Goal: Information Seeking & Learning: Learn about a topic

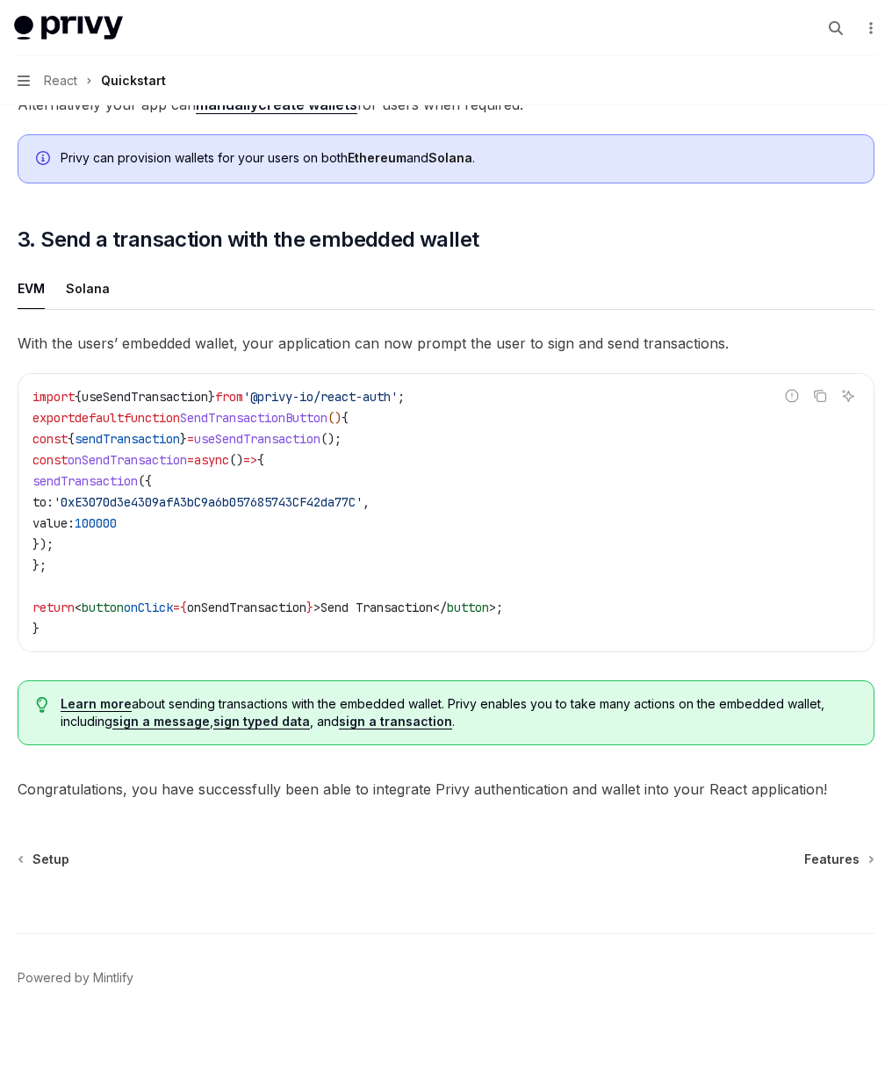
click at [0, 0] on div "Search..." at bounding box center [0, 0] width 0 height 0
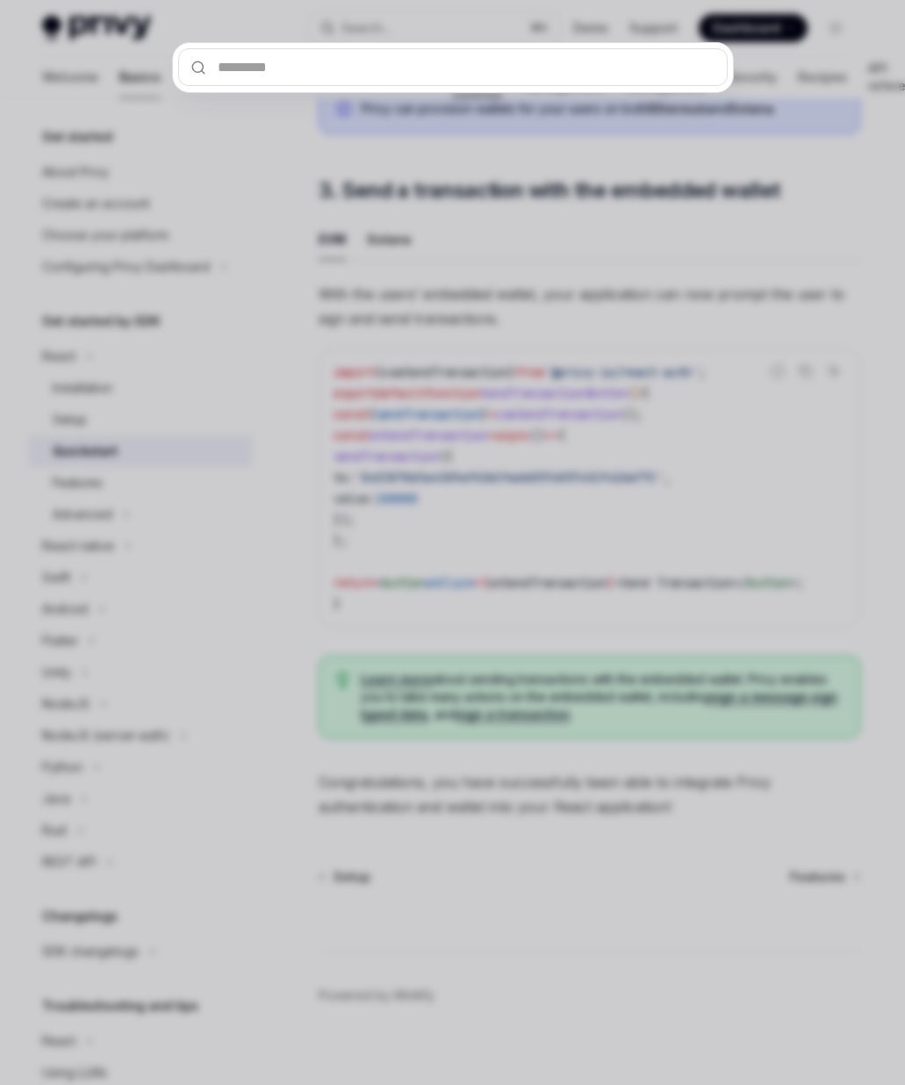
type input "**********"
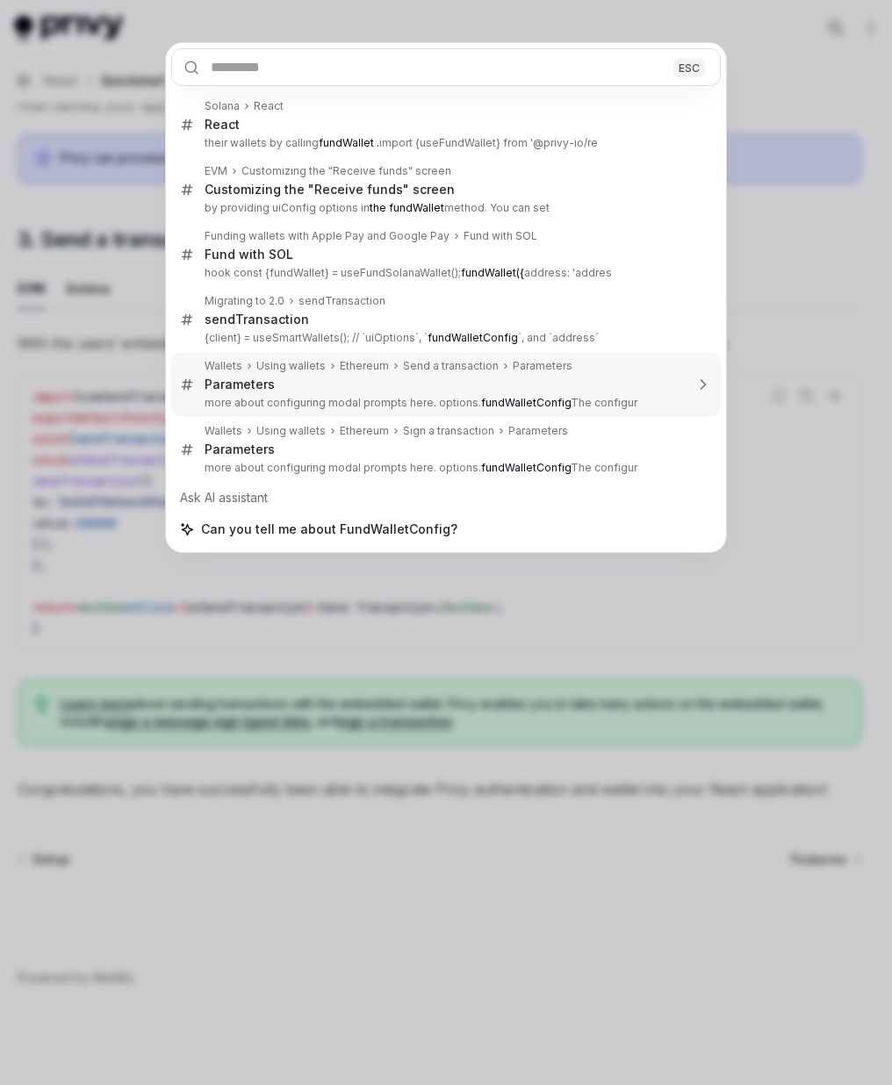
type textarea "*"
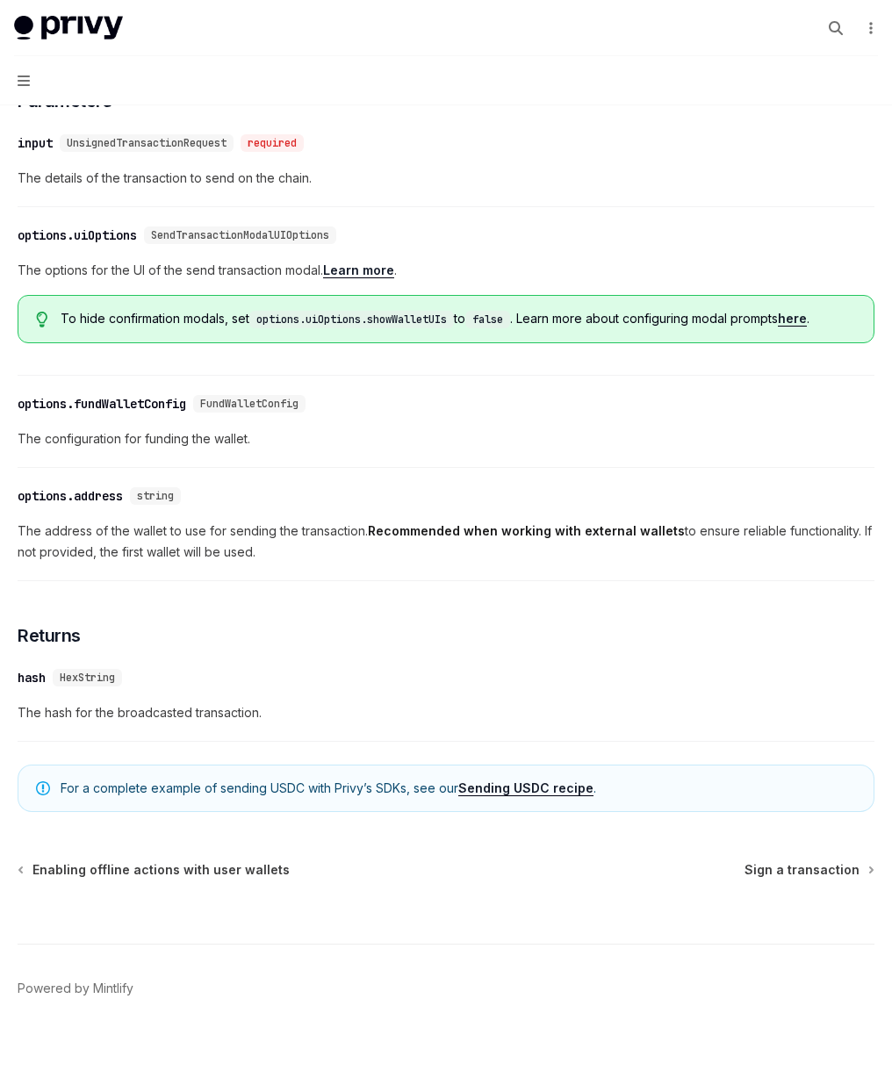
click at [692, 450] on div "​ options.fundWalletConfig FundWalletConfig The configuration for funding the w…" at bounding box center [446, 426] width 857 height 83
drag, startPoint x: 388, startPoint y: 504, endPoint x: 555, endPoint y: 520, distance: 167.6
click at [555, 468] on div "​ options.fundWalletConfig FundWalletConfig The configuration for funding the w…" at bounding box center [446, 426] width 857 height 83
click at [0, 0] on button "Search... ⌘ K" at bounding box center [0, 0] width 0 height 0
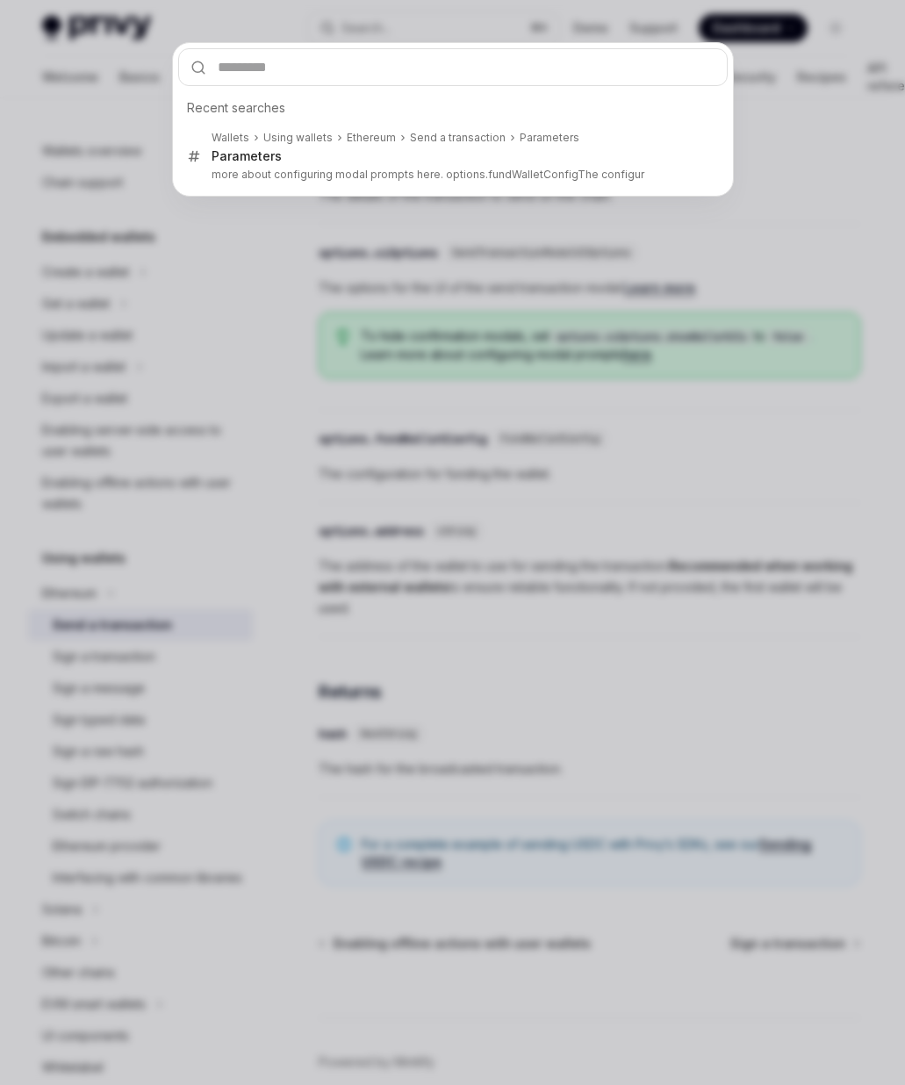
type input "**********"
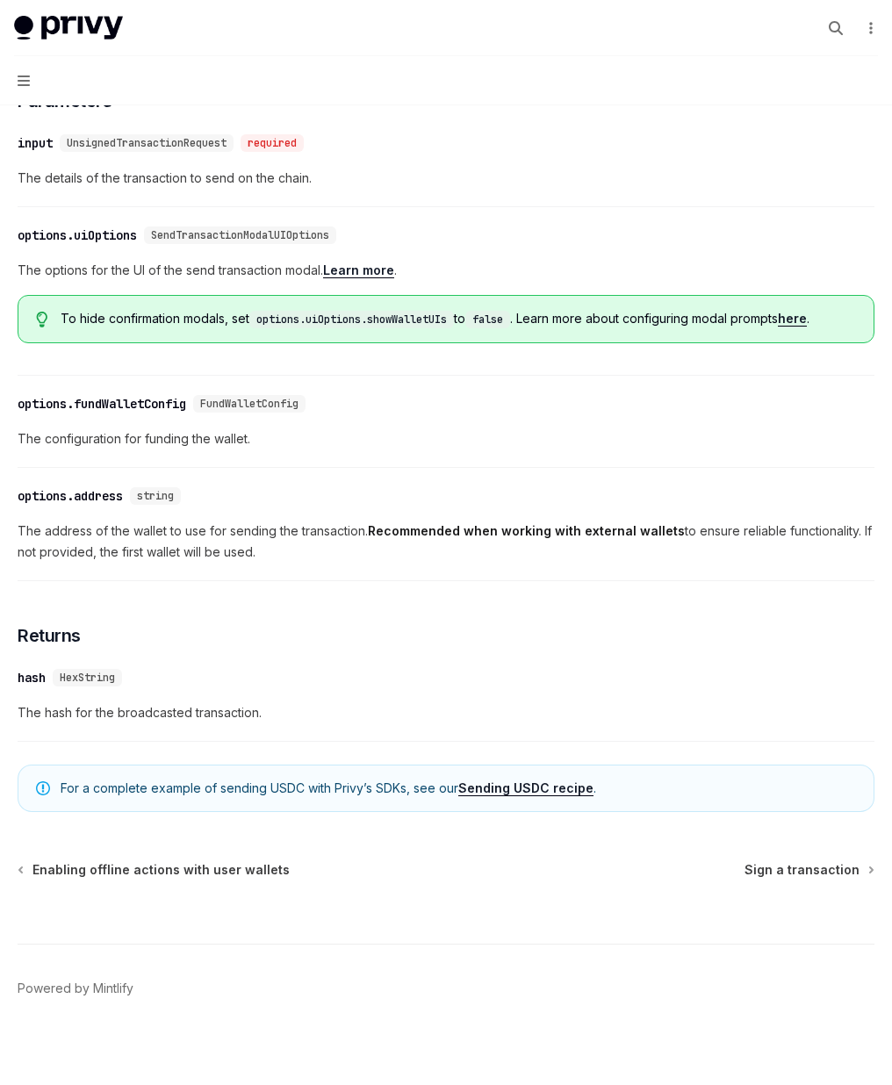
type textarea "*"
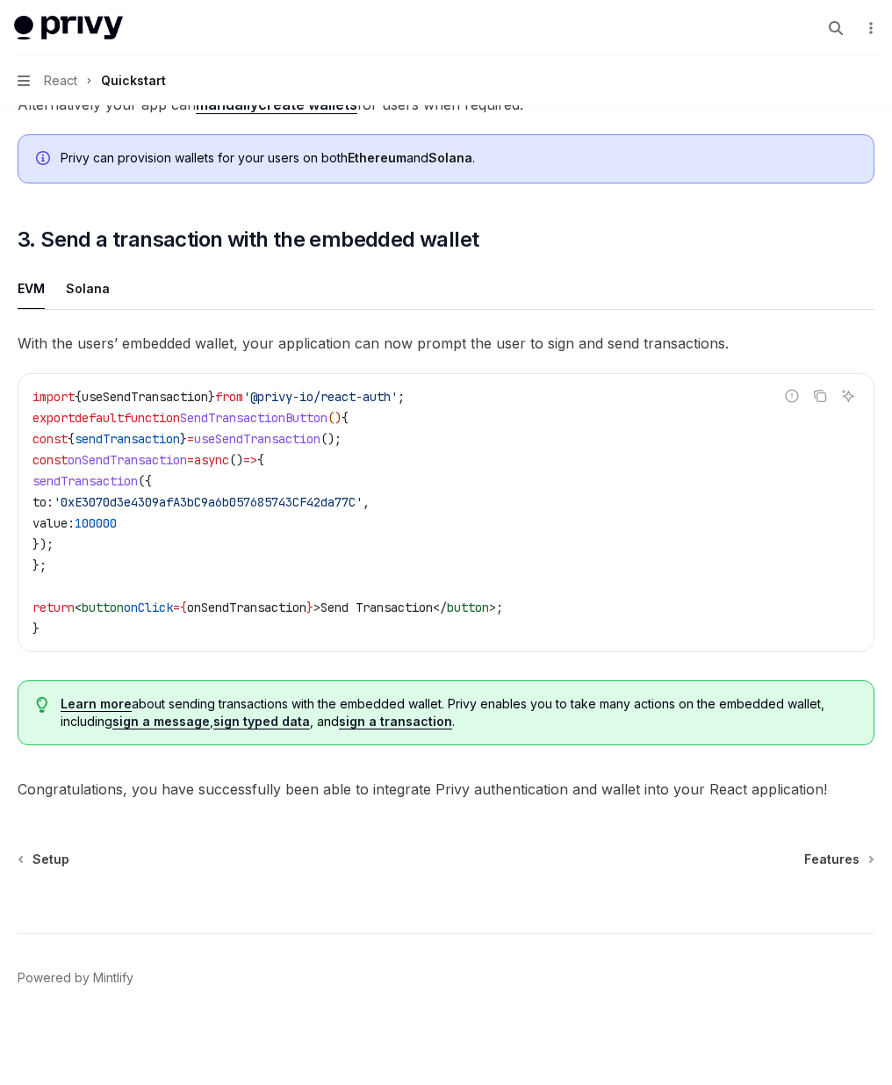
scroll to position [1497, 0]
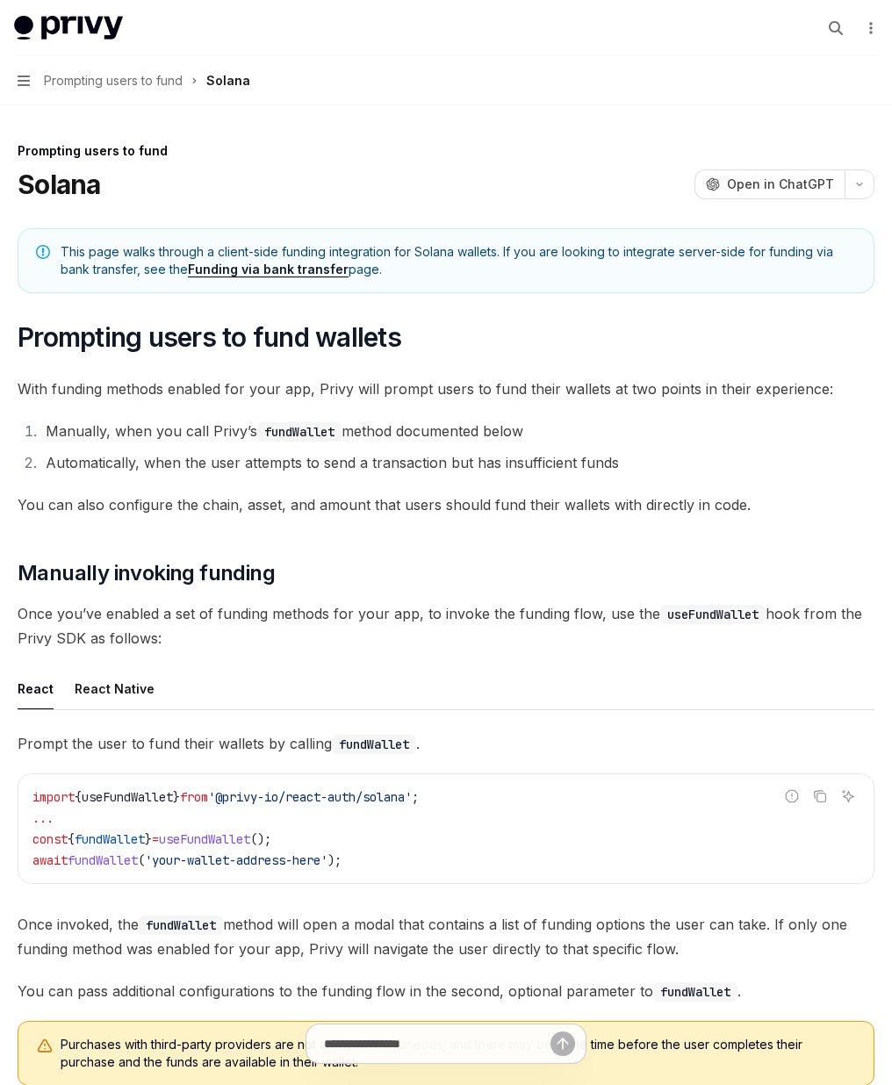
click at [514, 401] on span "With funding methods enabled for your app, Privy will prompt users to fund thei…" at bounding box center [446, 389] width 857 height 25
click at [0, 0] on button "Search... ⌘ K" at bounding box center [0, 0] width 0 height 0
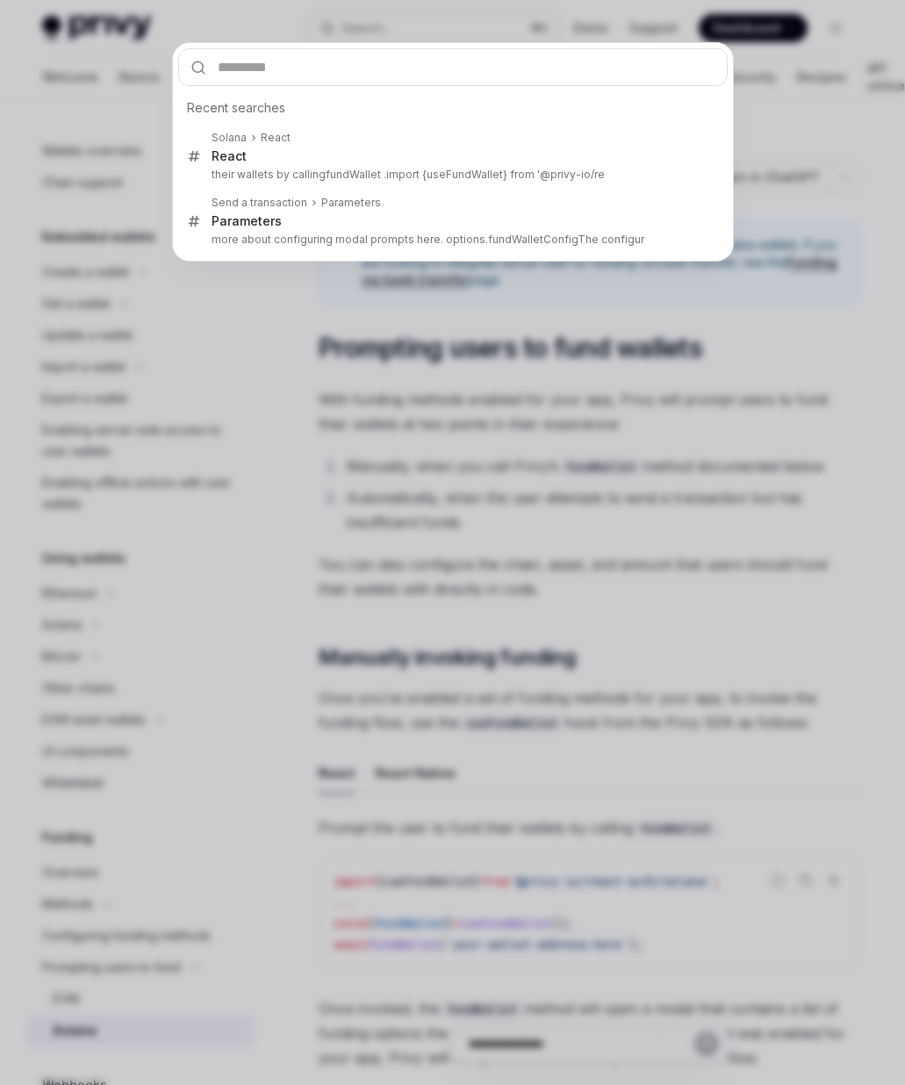
type input "**********"
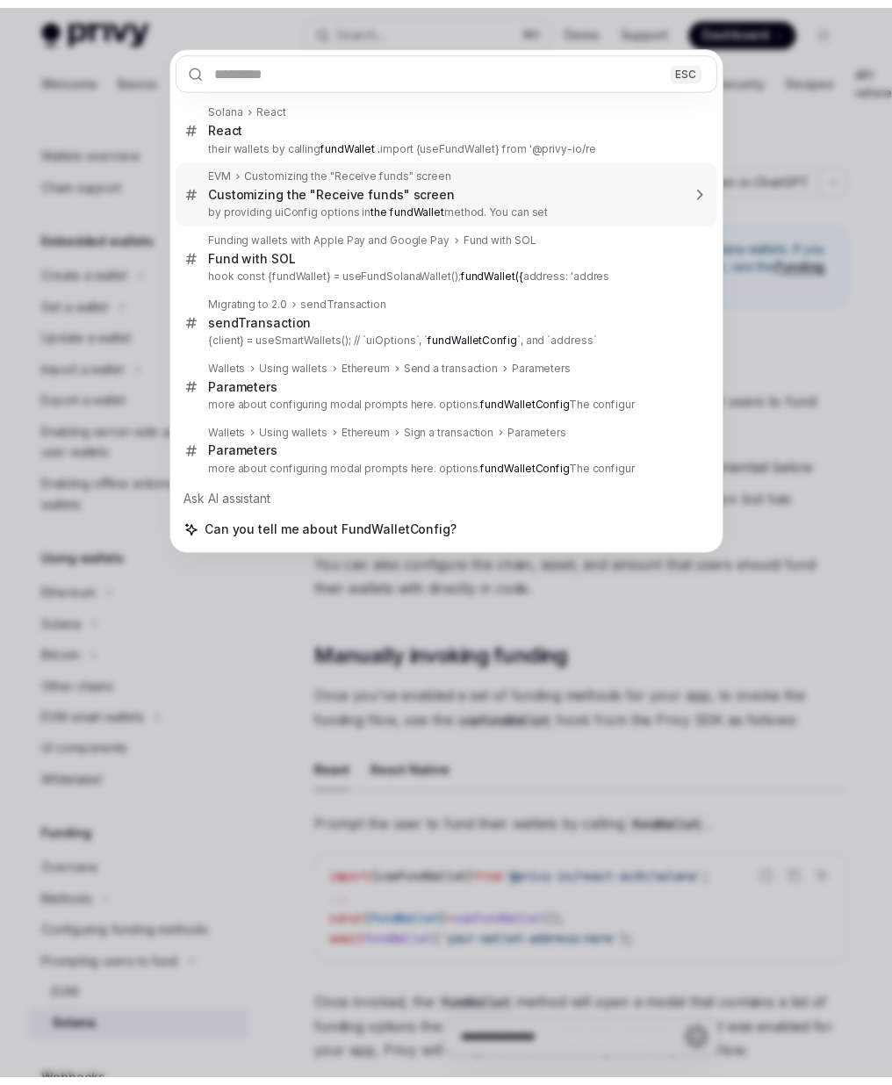
scroll to position [98, 0]
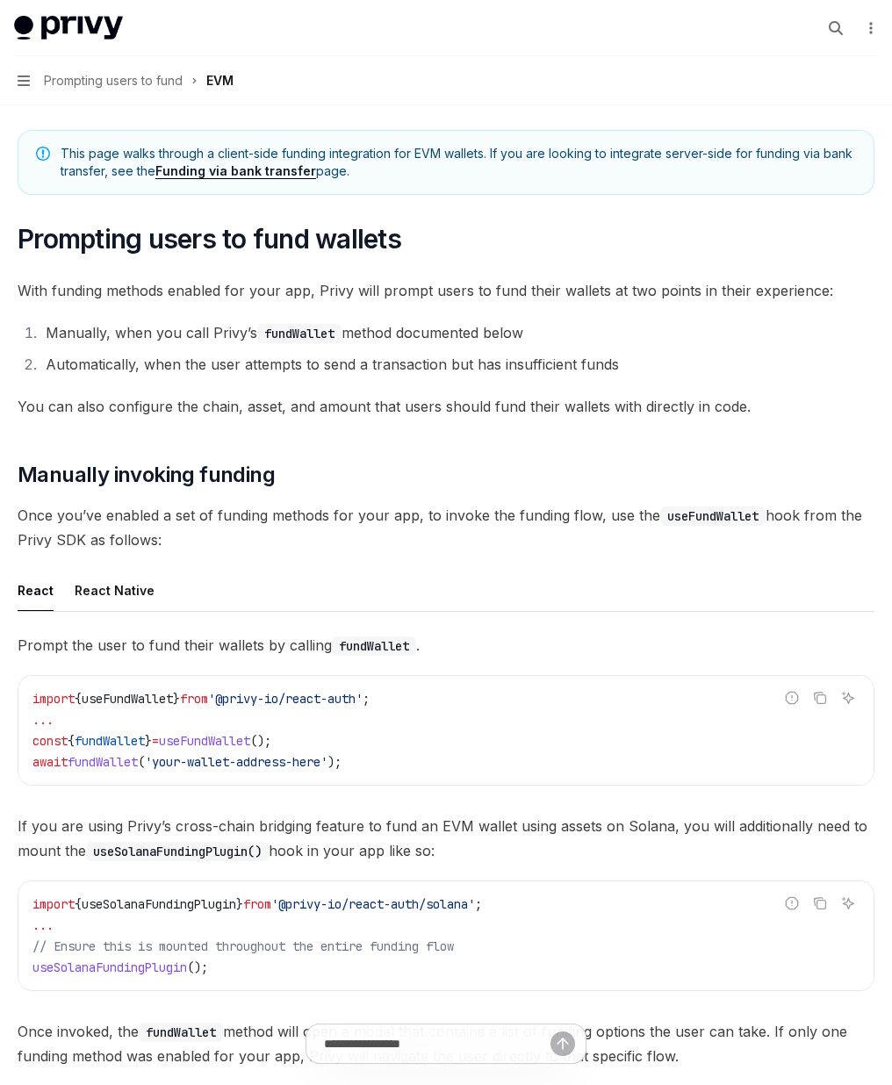
click at [480, 377] on li "Automatically, when the user attempts to send a transaction but has insufficien…" at bounding box center [457, 364] width 834 height 25
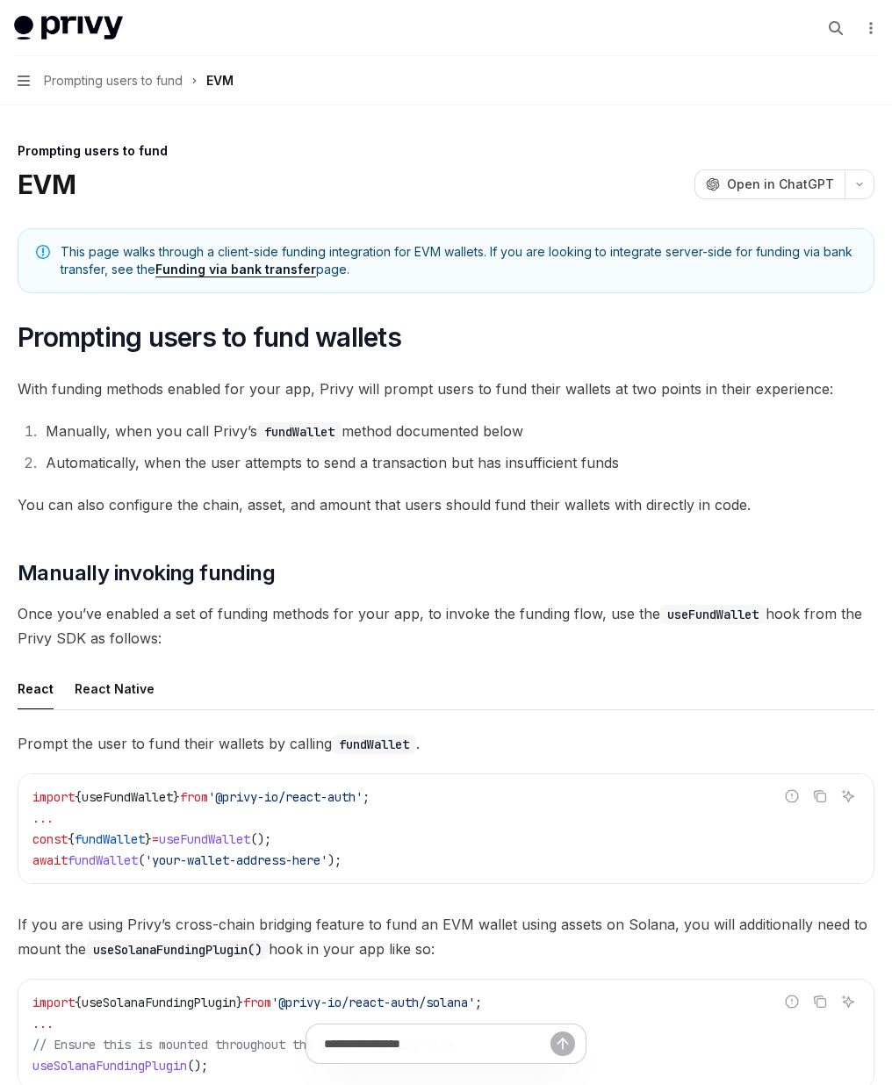
scroll to position [305, 0]
click at [0, 0] on div "EVM" at bounding box center [0, 0] width 0 height 0
click at [0, 0] on div "Overview" at bounding box center [0, 0] width 0 height 0
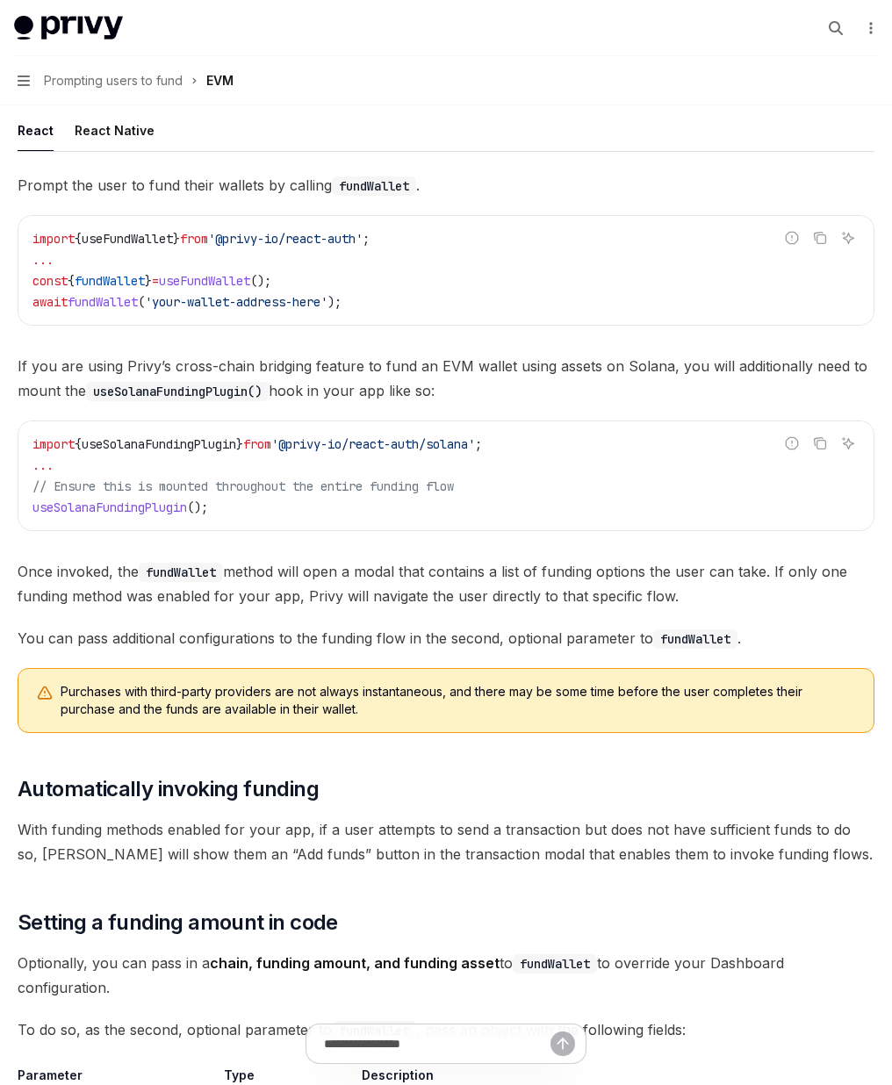
scroll to position [560, 0]
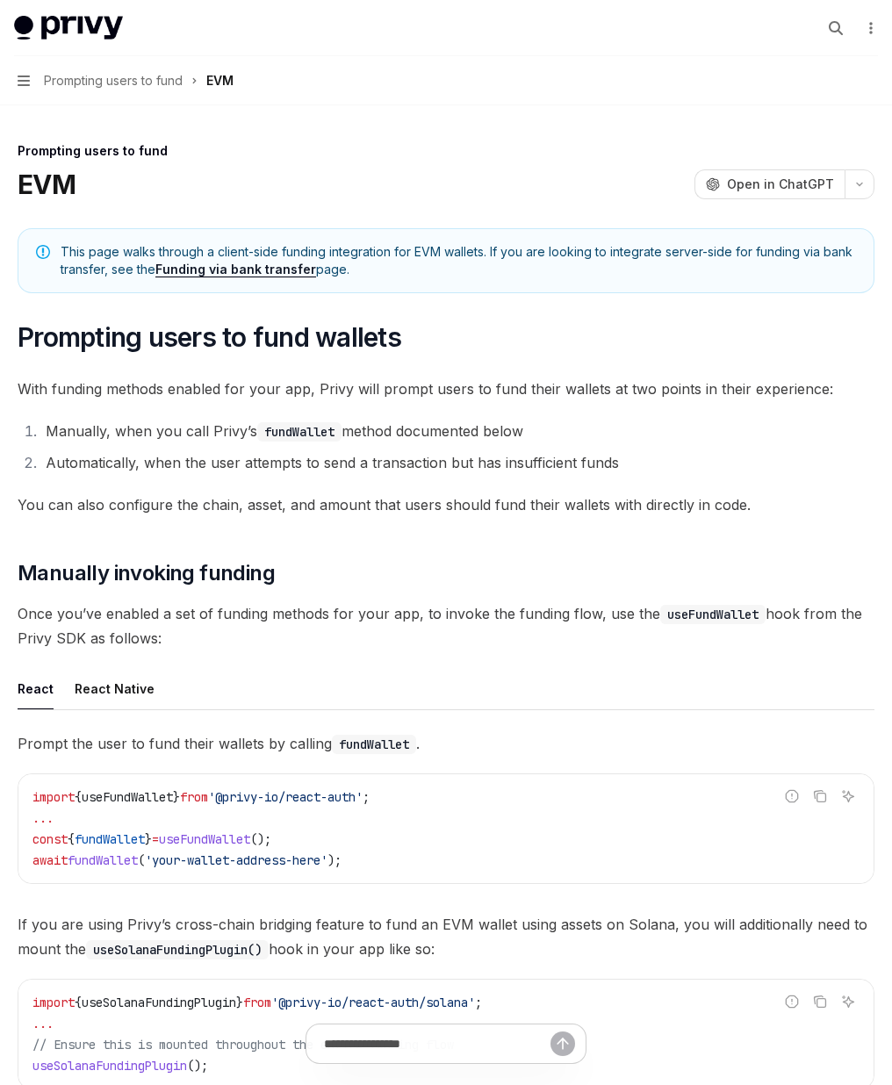
type textarea "*"
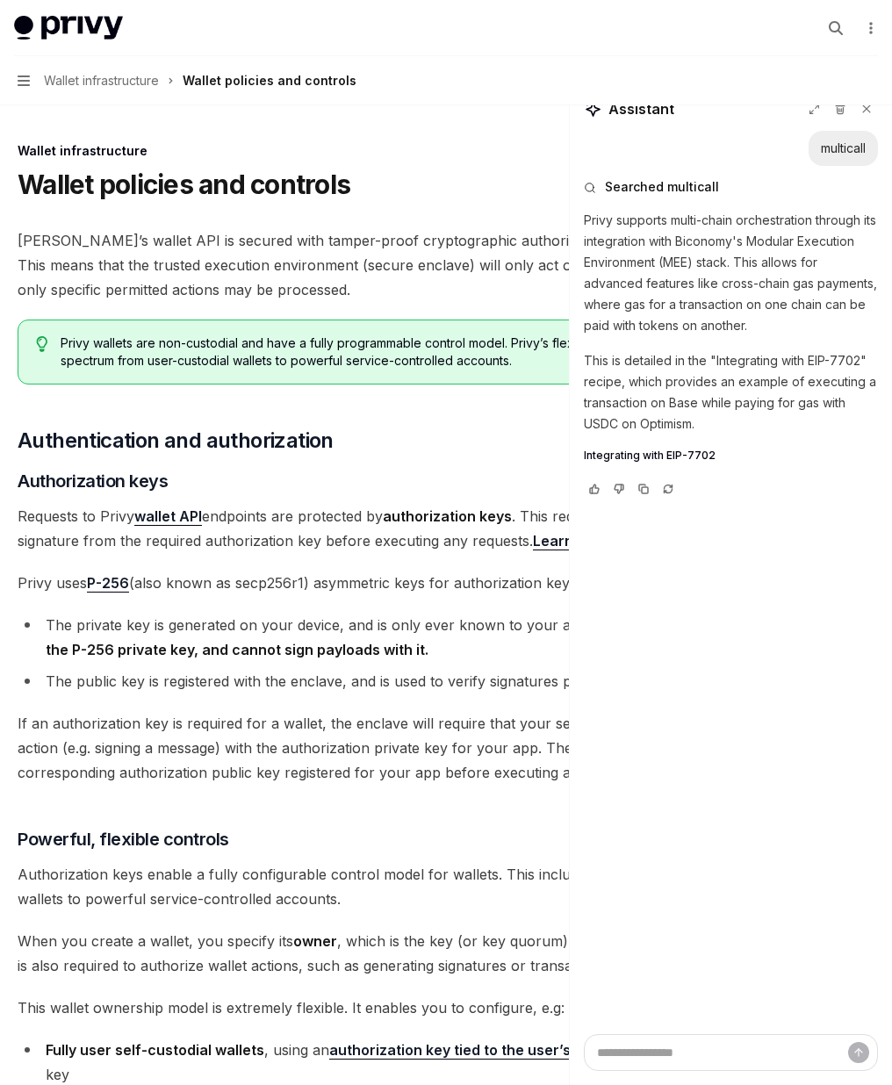
scroll to position [1436, 0]
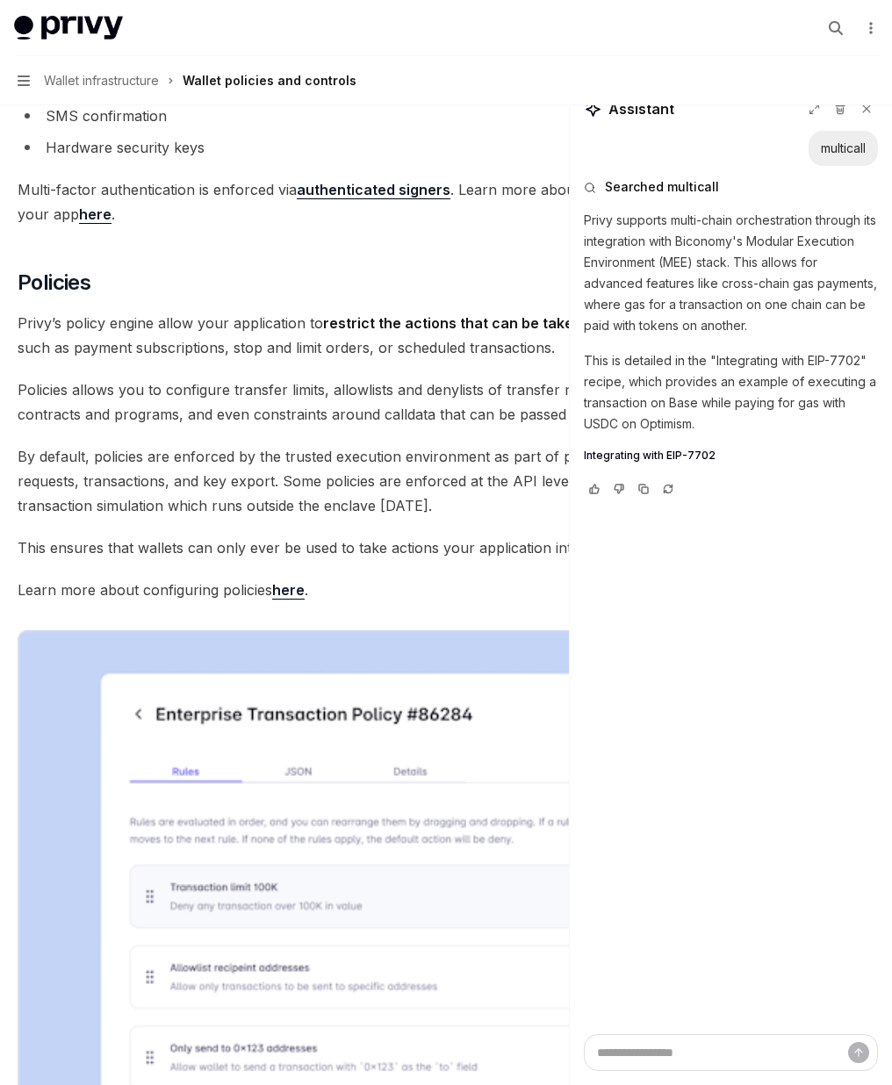
click at [0, 0] on div "Search..." at bounding box center [0, 0] width 0 height 0
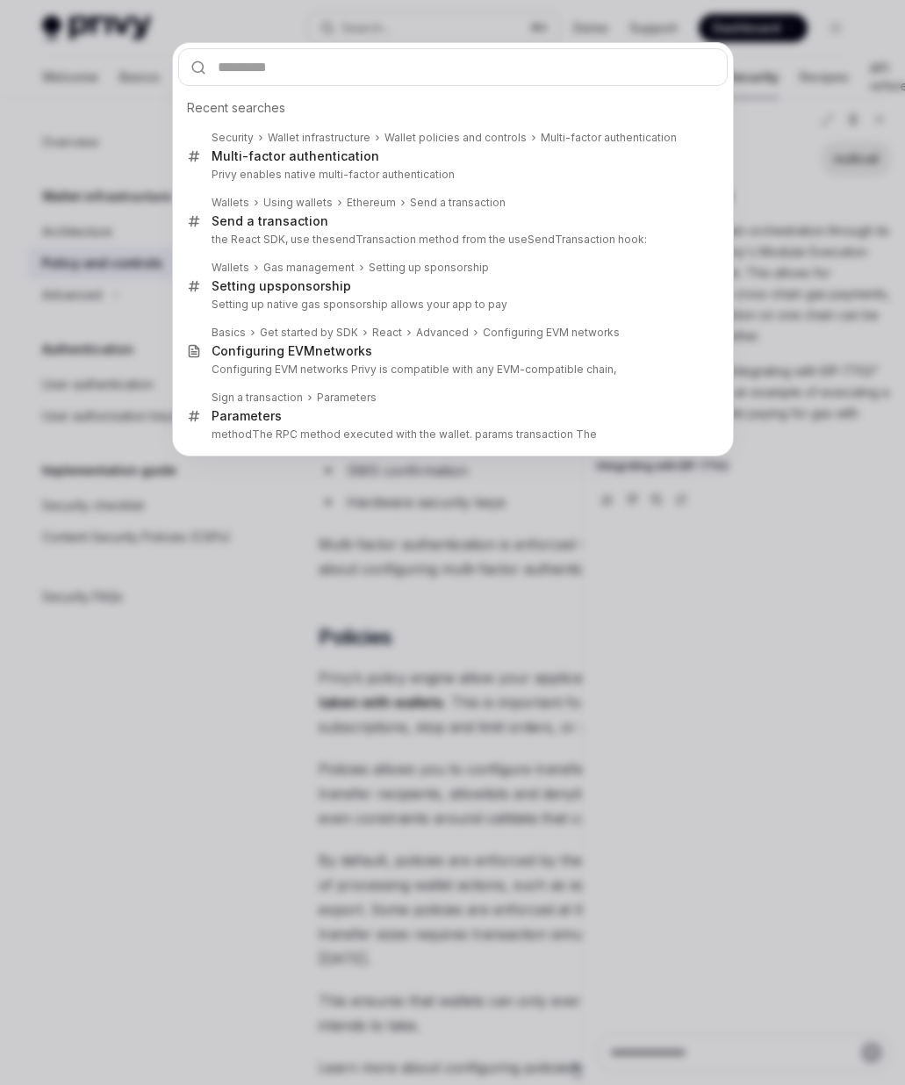
type input "*********"
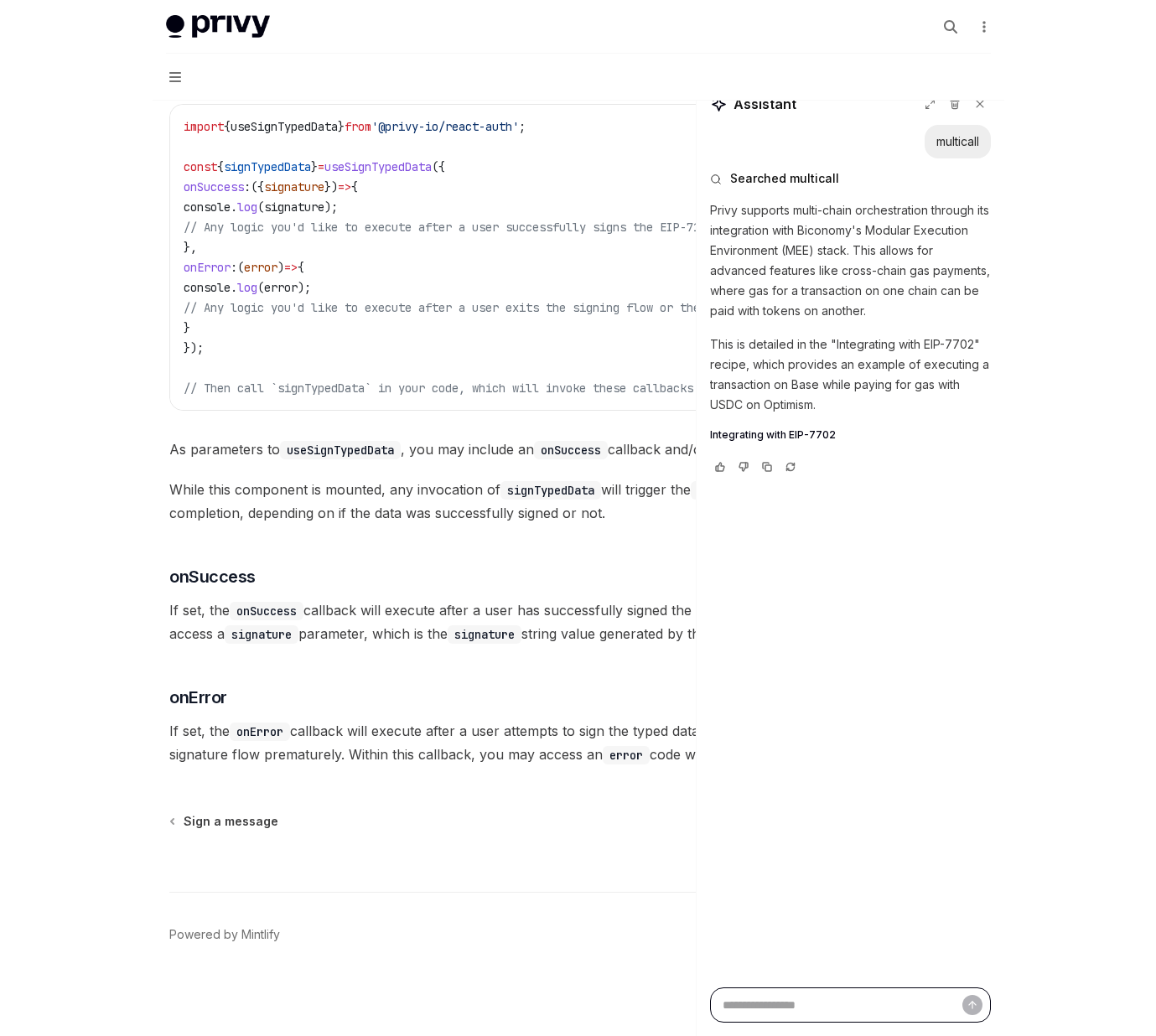
scroll to position [1353, 0]
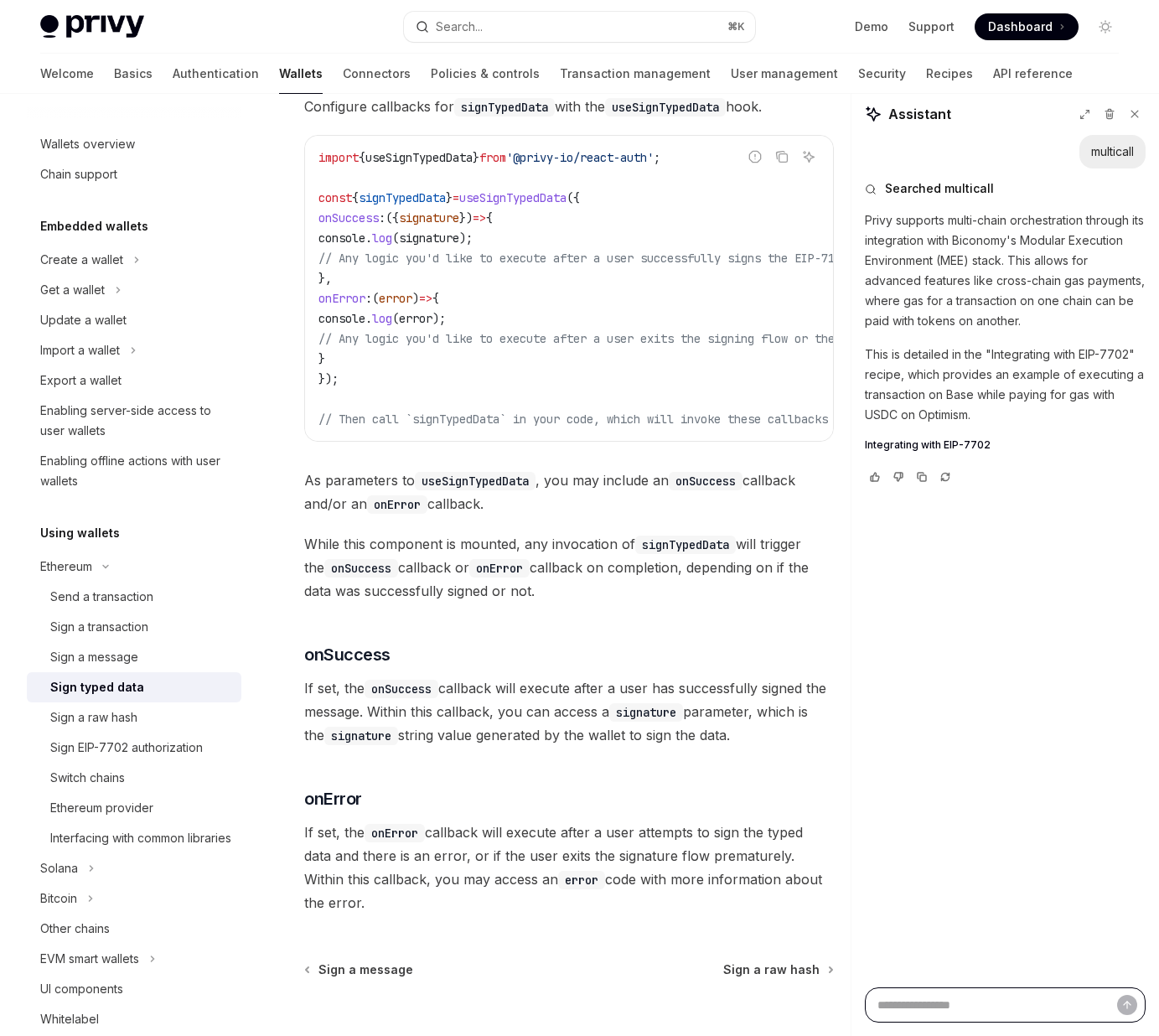
type textarea "*"
click at [446, 327] on span ");" at bounding box center [439, 319] width 13 height 15
drag, startPoint x: 492, startPoint y: 345, endPoint x: 331, endPoint y: 317, distance: 163.4
click at [331, 317] on code "import { useSignTypedData } from '@privy-io/react-auth' ; const { signTypedData…" at bounding box center [643, 288] width 650 height 282
click at [522, 34] on button "Search... ⌘ K" at bounding box center [578, 27] width 349 height 31
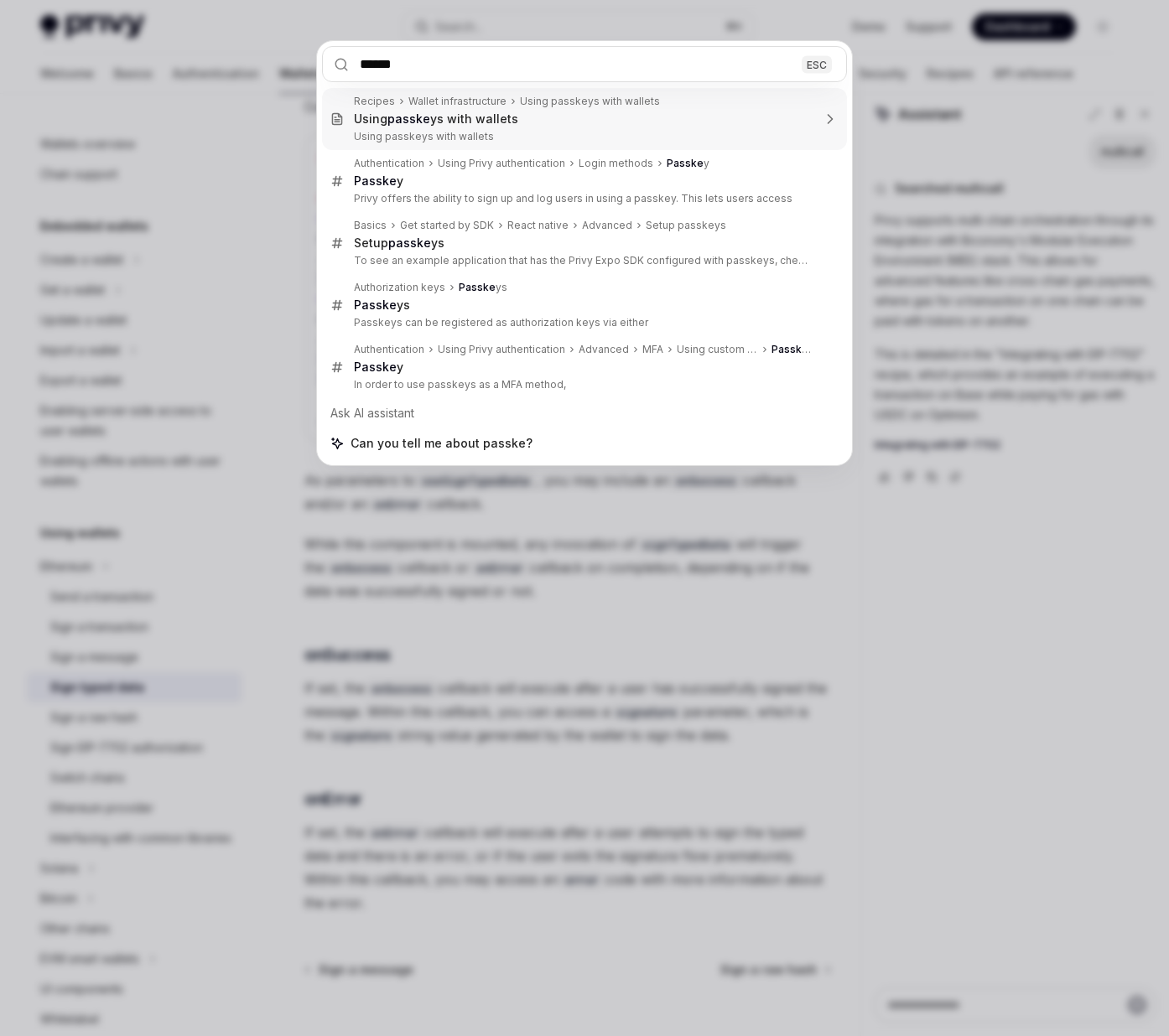
type input "*******"
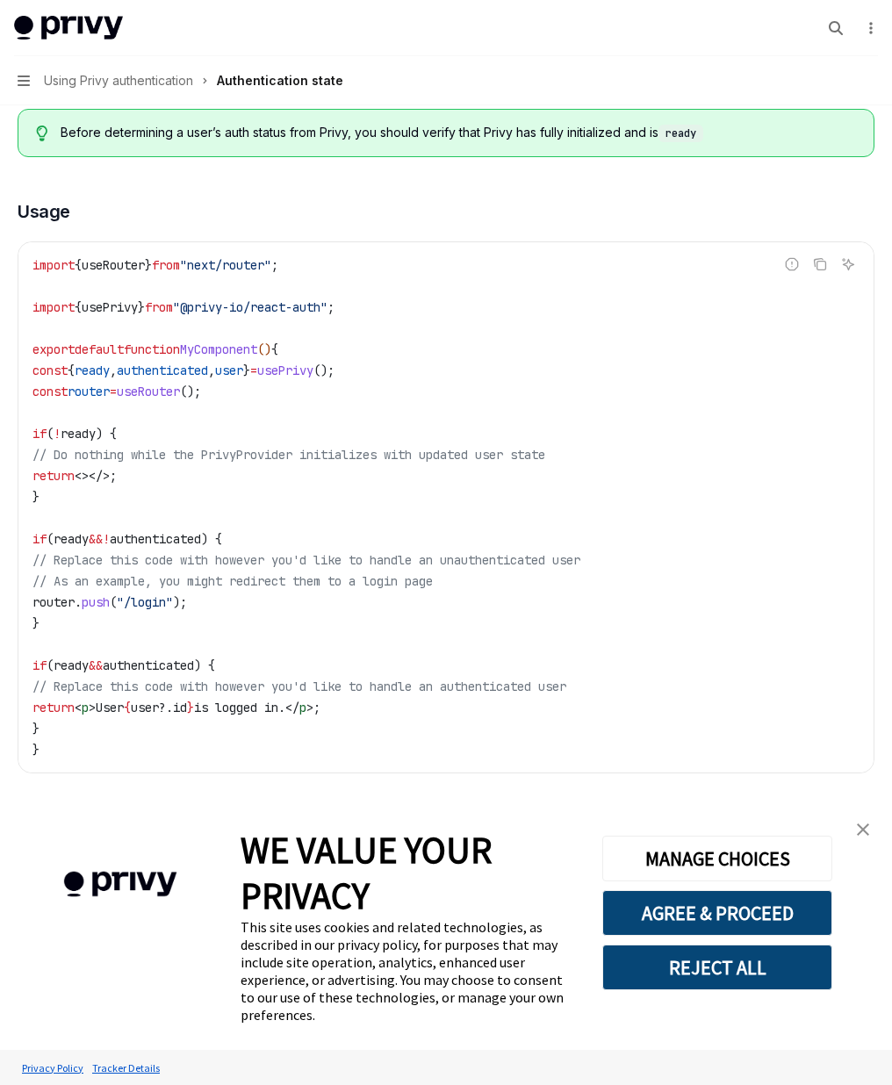
click at [0, 0] on link "Transaction management" at bounding box center [0, 0] width 0 height 0
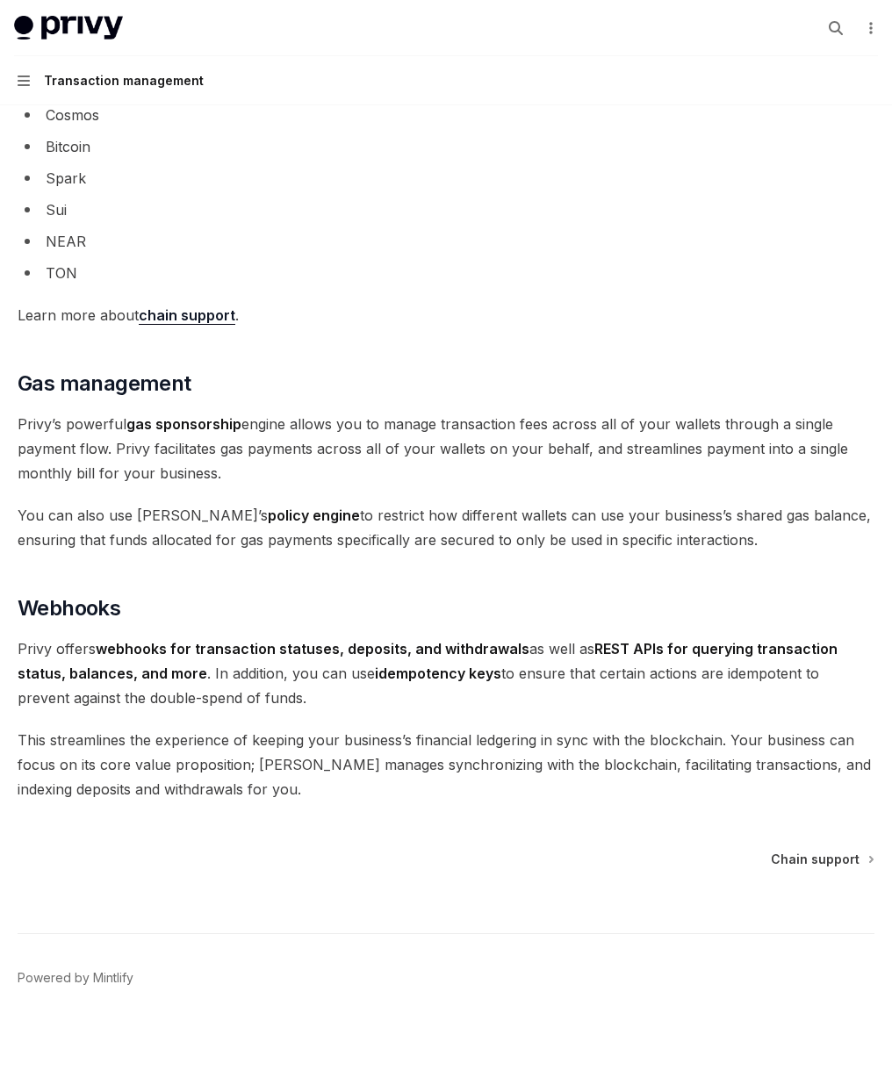
scroll to position [1430, 0]
click at [0, 0] on link "API reference" at bounding box center [0, 0] width 0 height 0
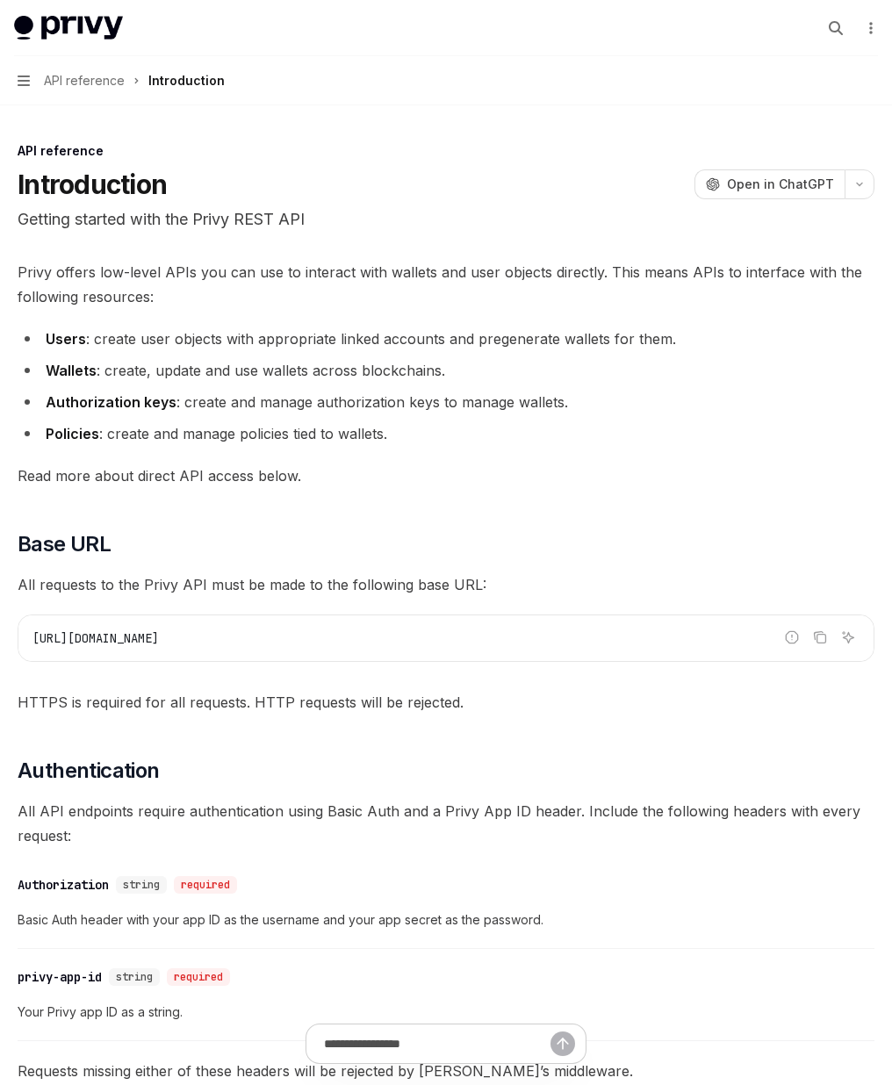
click at [0, 0] on link "Basics" at bounding box center [0, 0] width 0 height 0
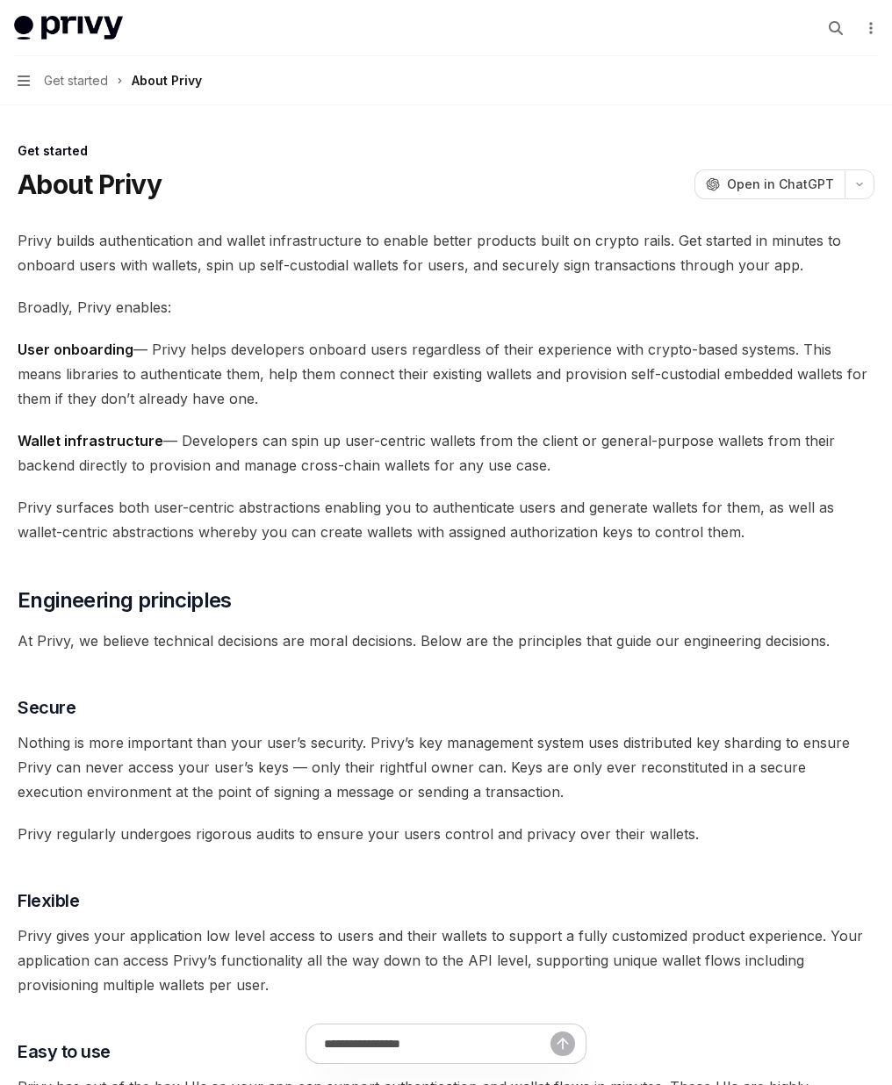
click at [0, 0] on div "React" at bounding box center [0, 0] width 0 height 0
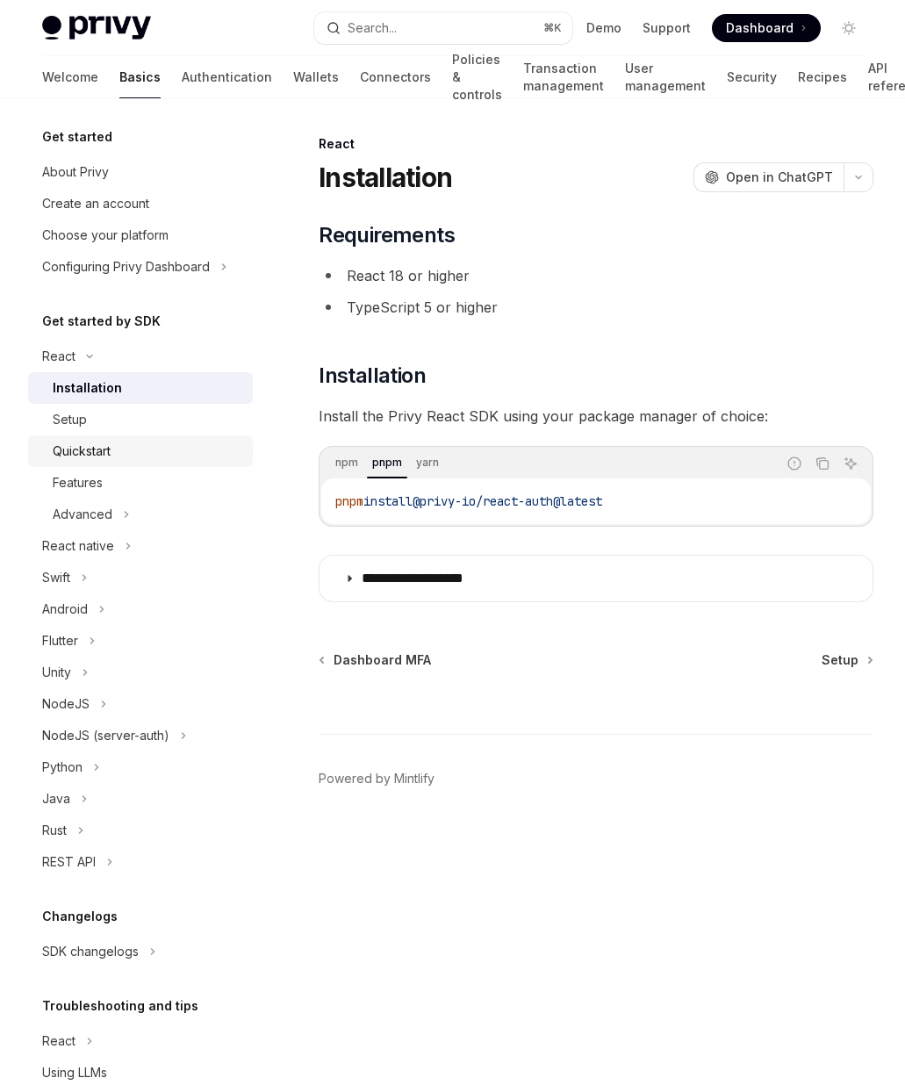
click at [73, 450] on div "Quickstart" at bounding box center [82, 451] width 58 height 21
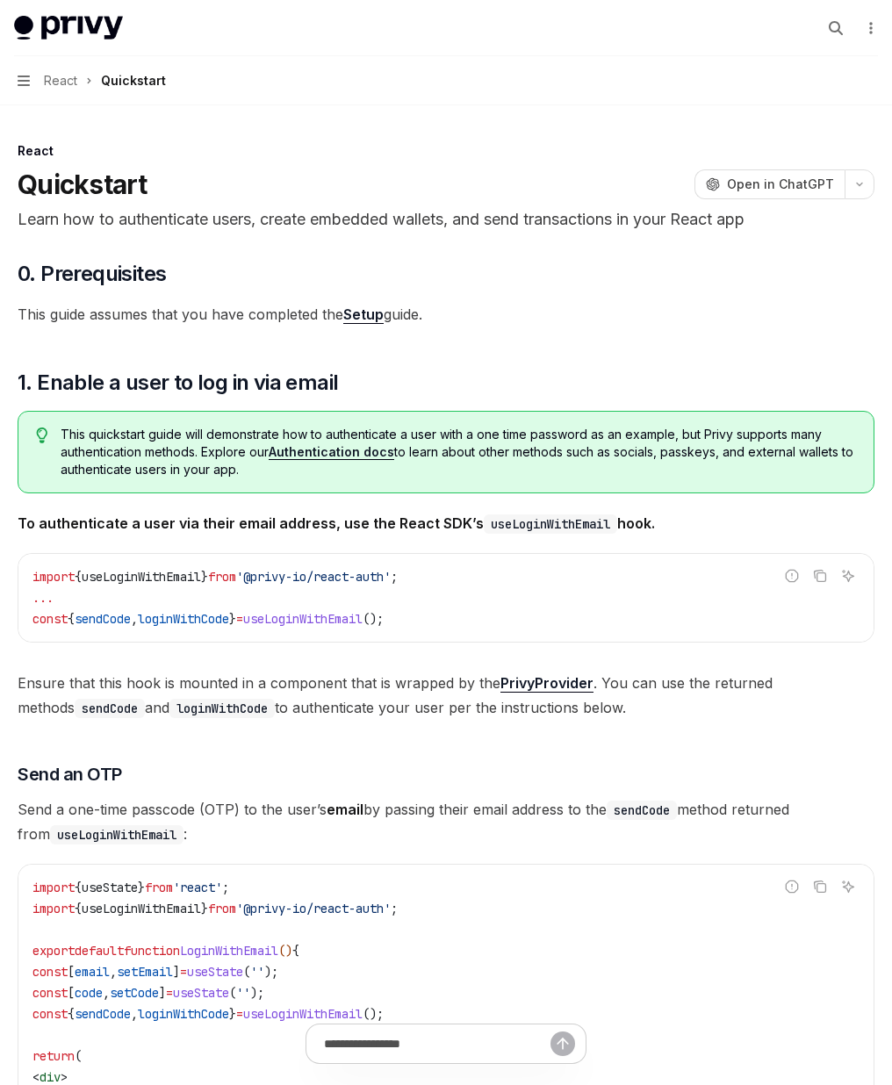
click at [0, 0] on div "Advanced" at bounding box center [0, 0] width 0 height 0
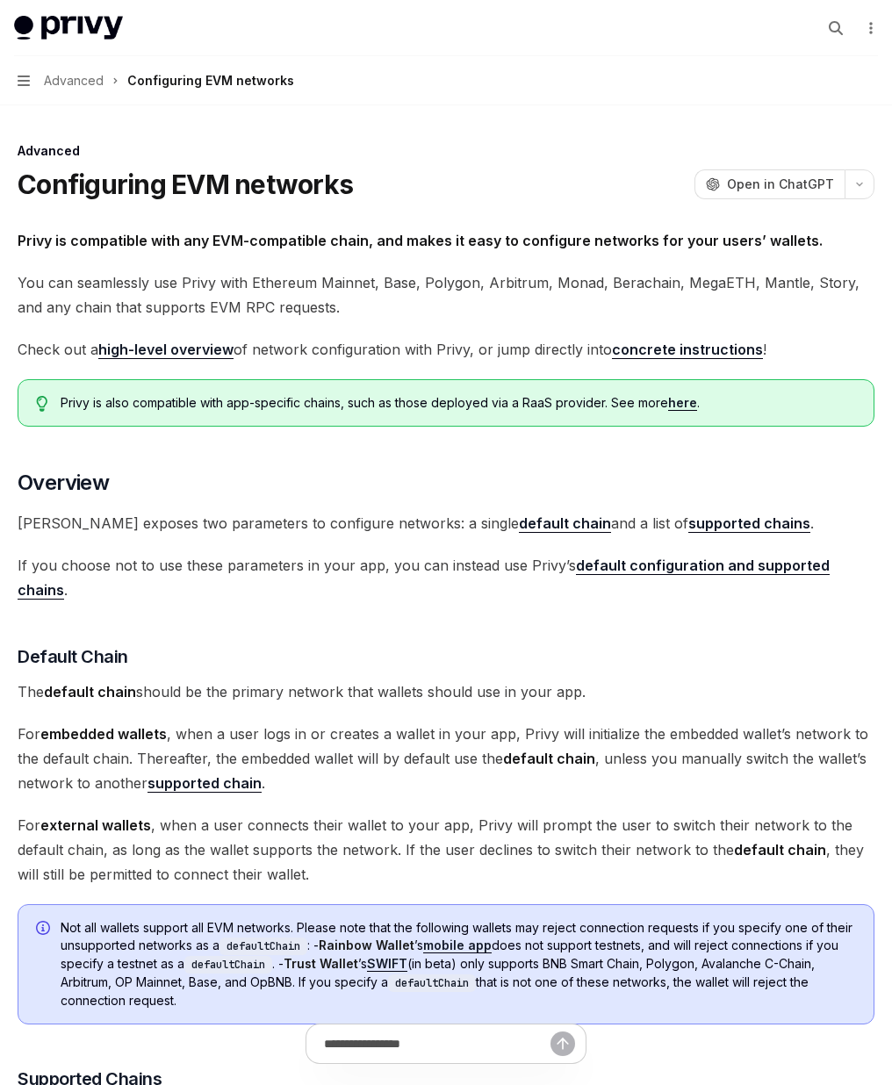
click at [0, 0] on div "Automatic wallet creation" at bounding box center [0, 0] width 0 height 0
type textarea "*"
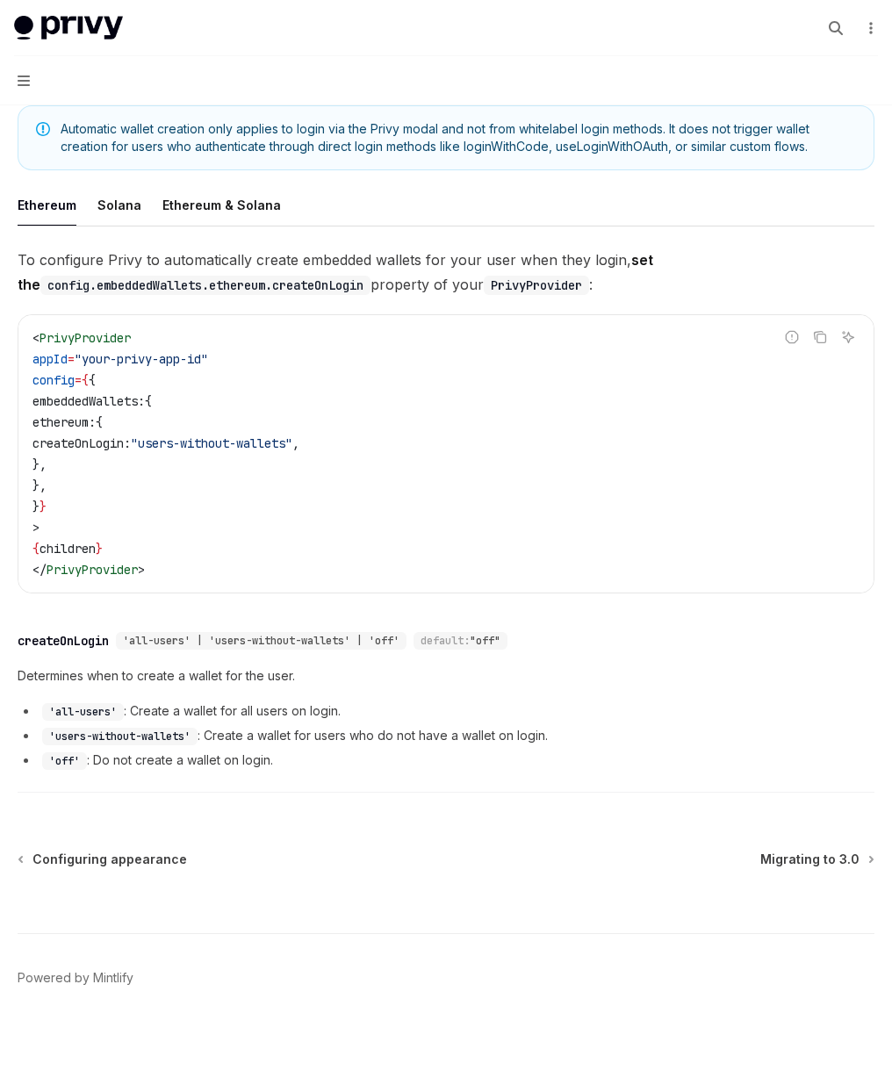
scroll to position [324, 0]
click at [0, 0] on button "Search... ⌘ K" at bounding box center [0, 0] width 0 height 0
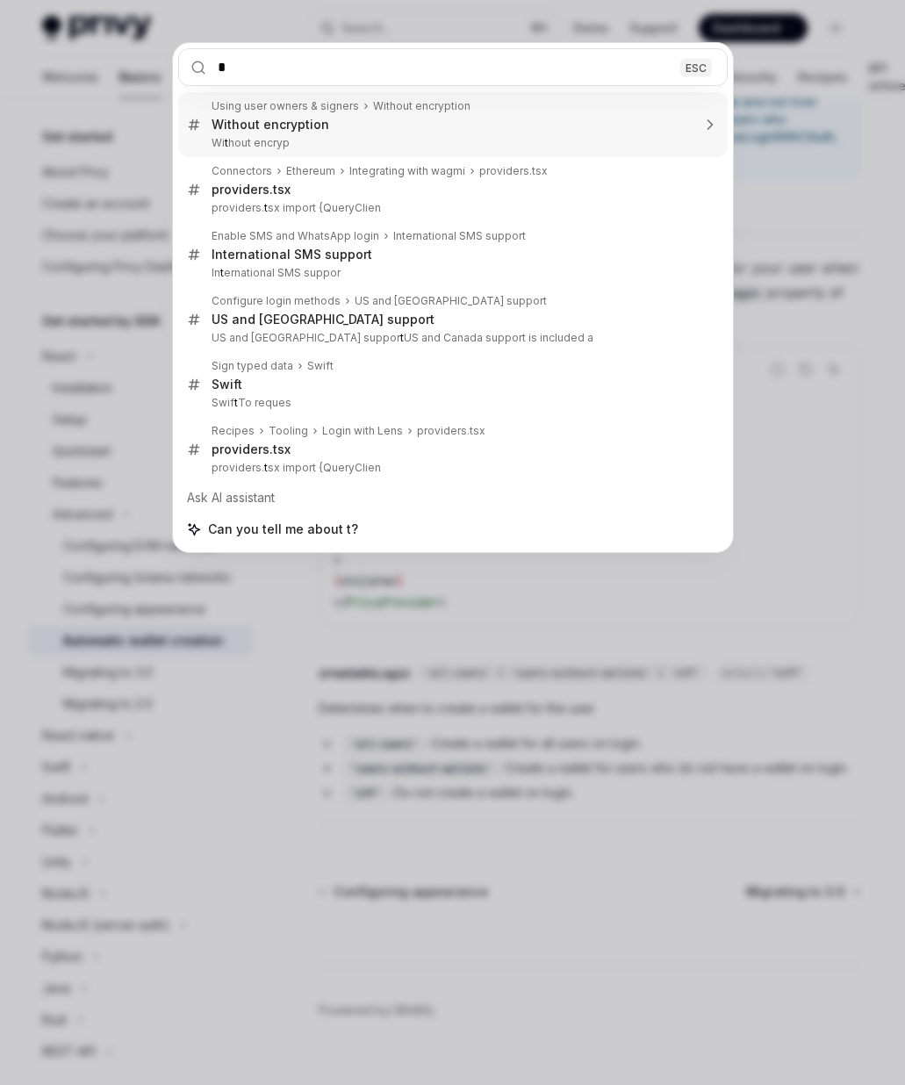
type input "**"
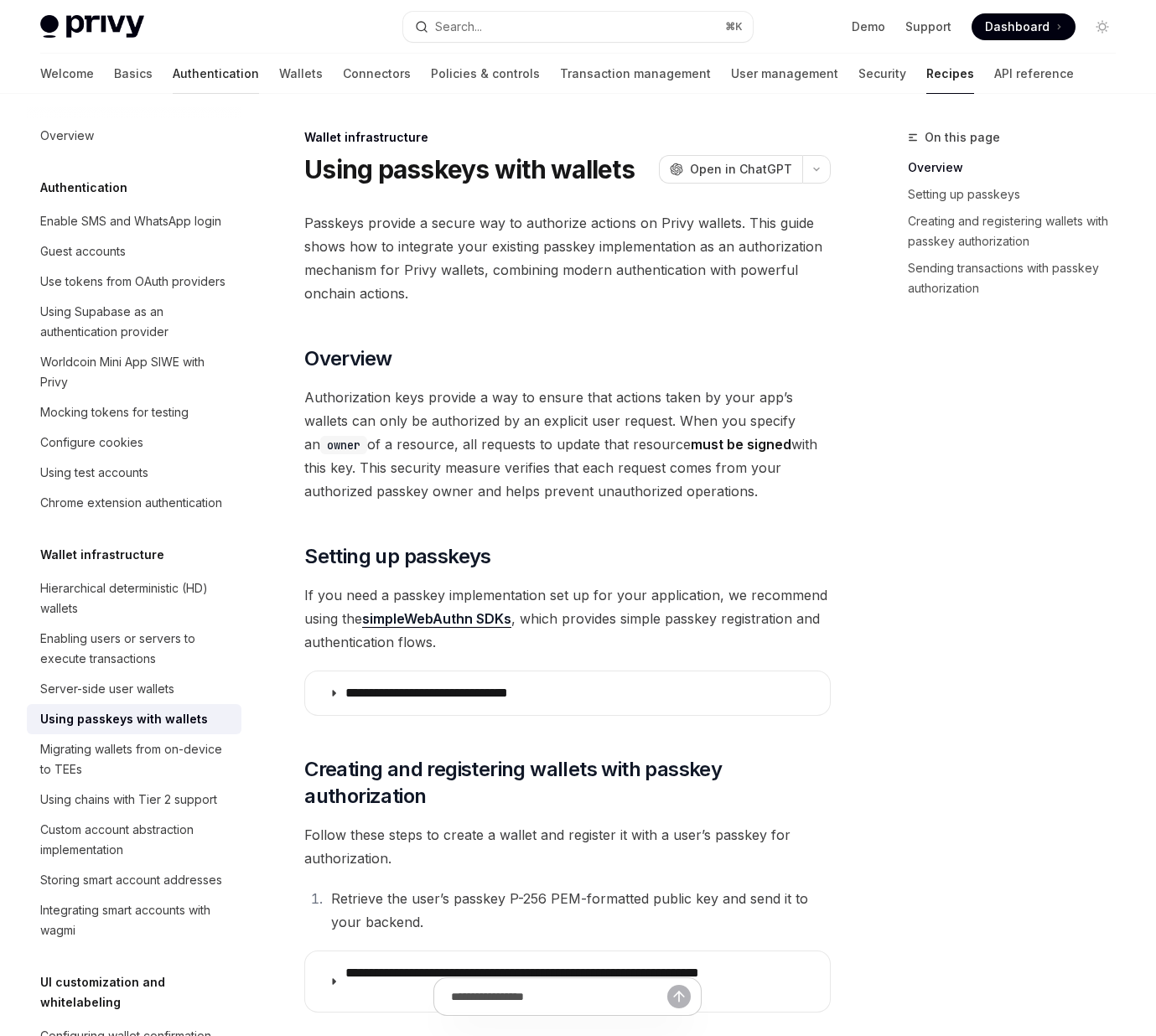
click at [173, 69] on link "Authentication" at bounding box center [216, 74] width 86 height 40
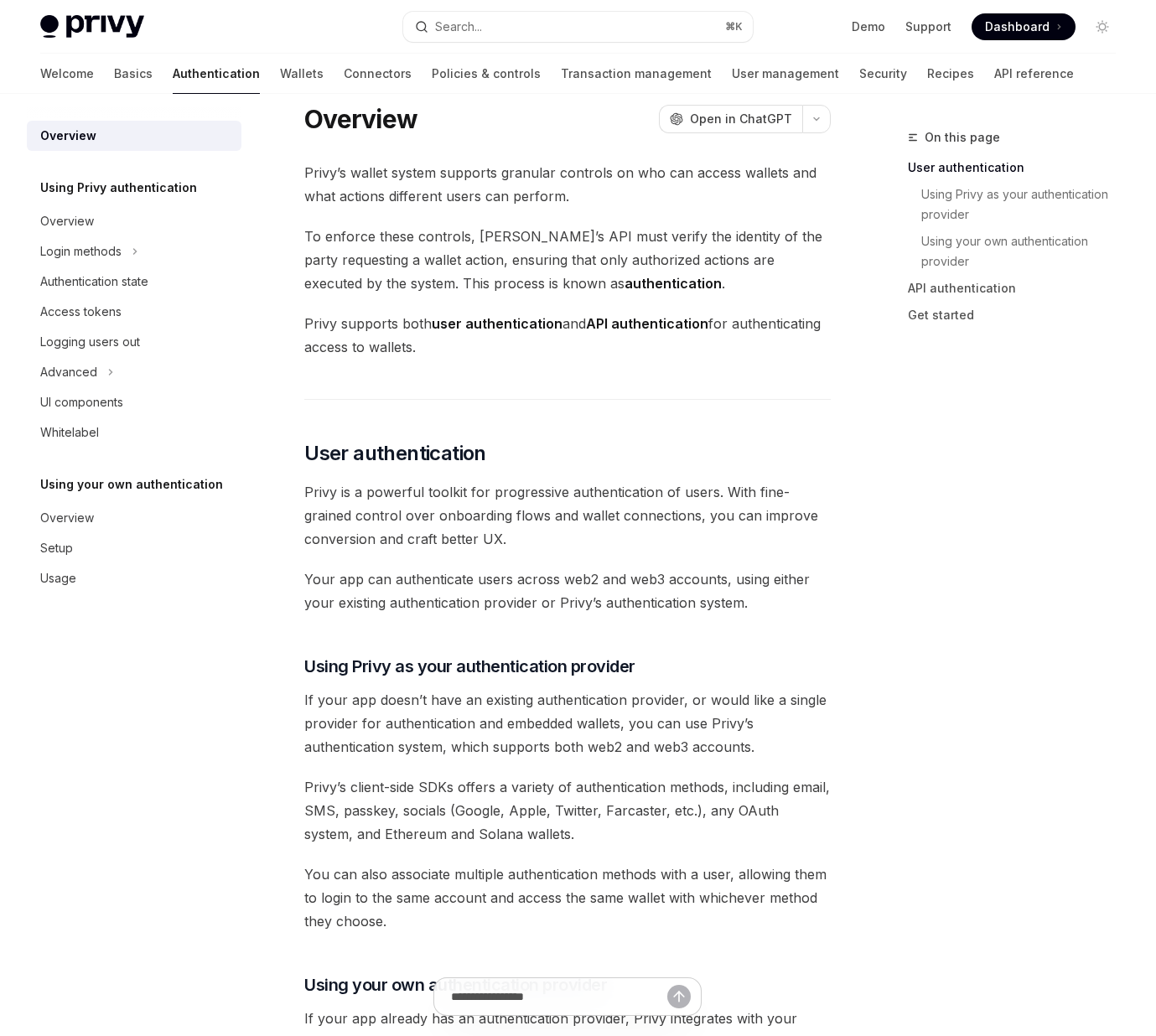
scroll to position [38, 0]
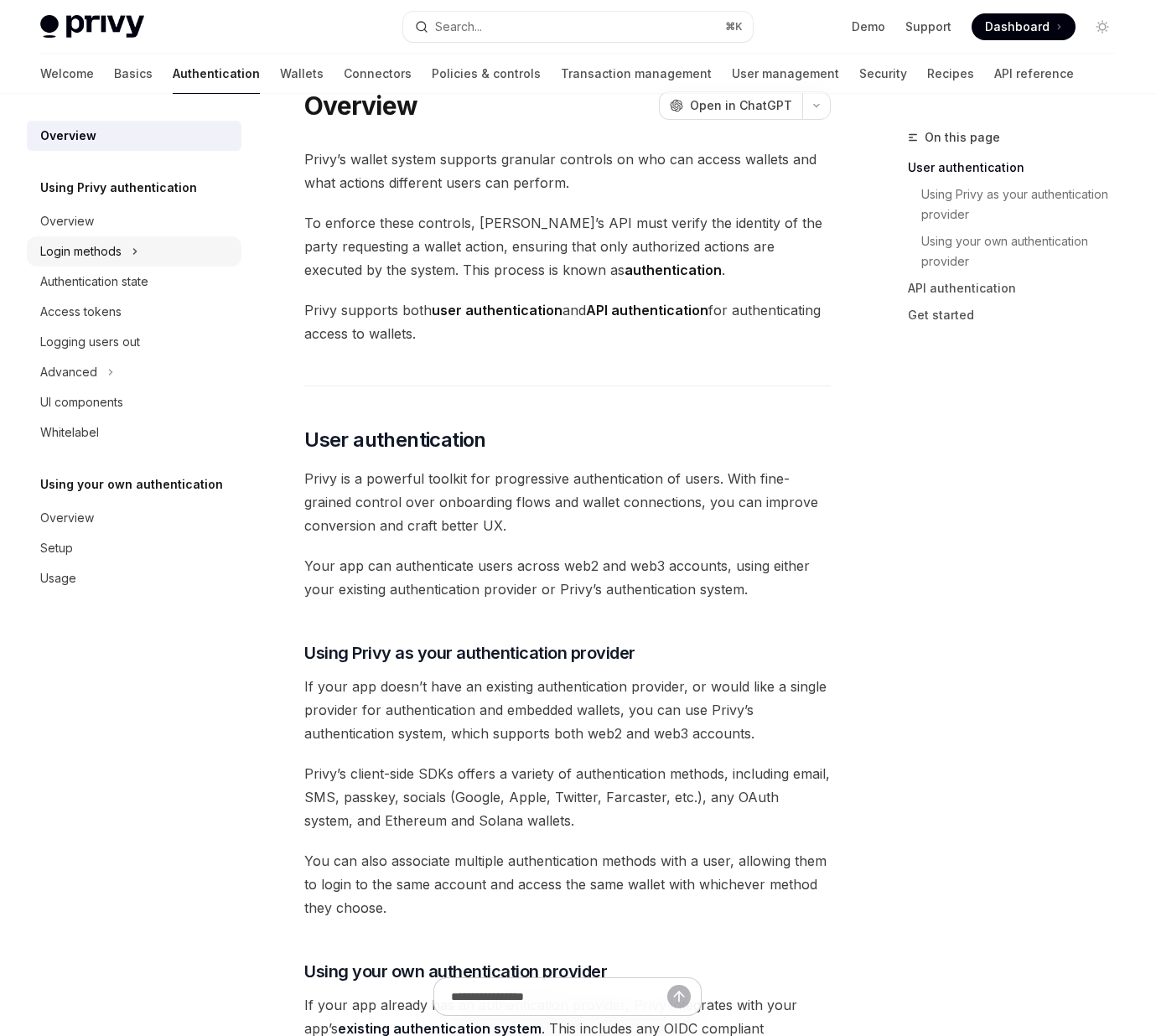
click at [130, 252] on button "Login methods" at bounding box center [134, 252] width 215 height 31
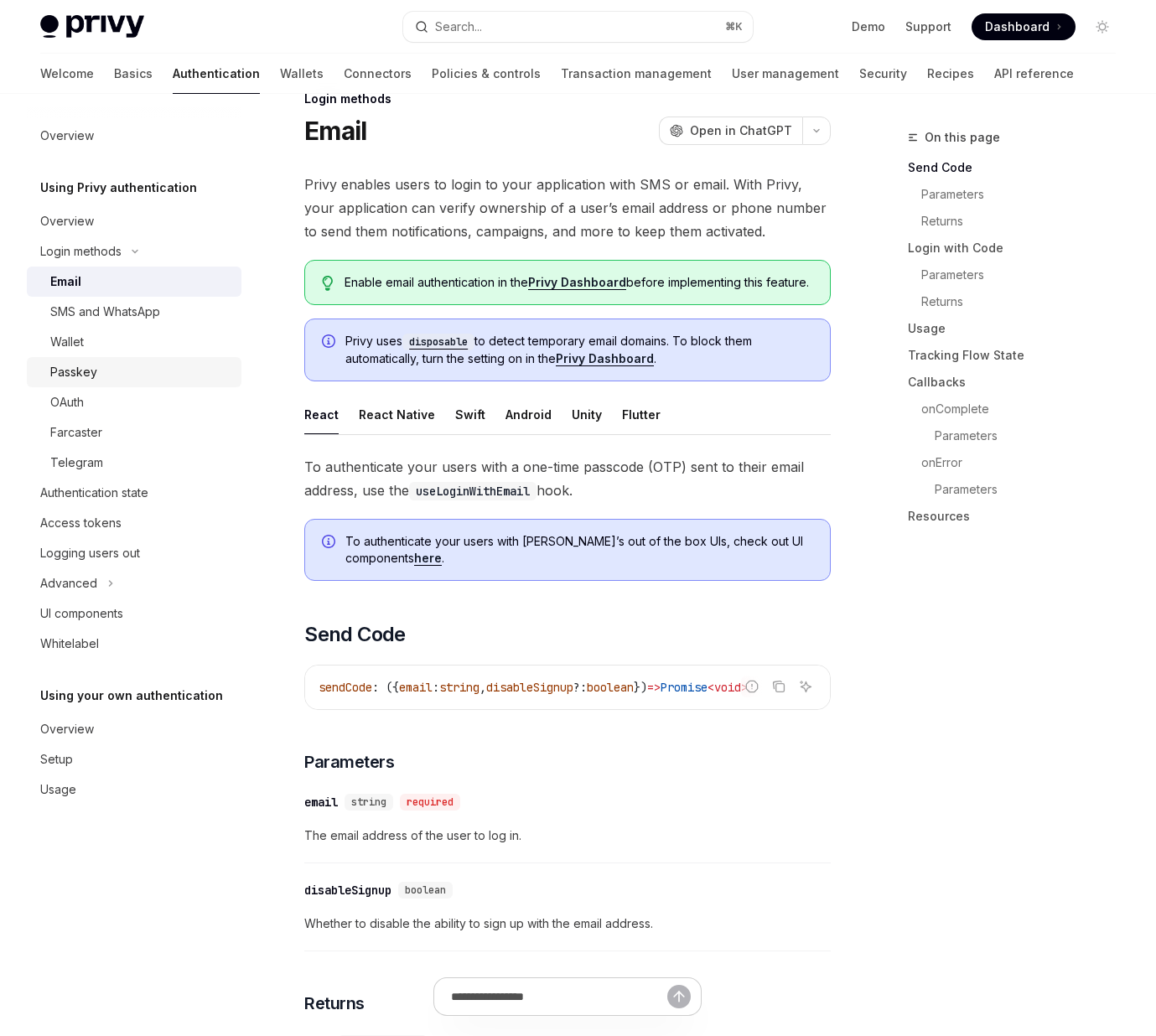
click at [88, 367] on div "Passkey" at bounding box center [74, 371] width 47 height 20
type textarea "*"
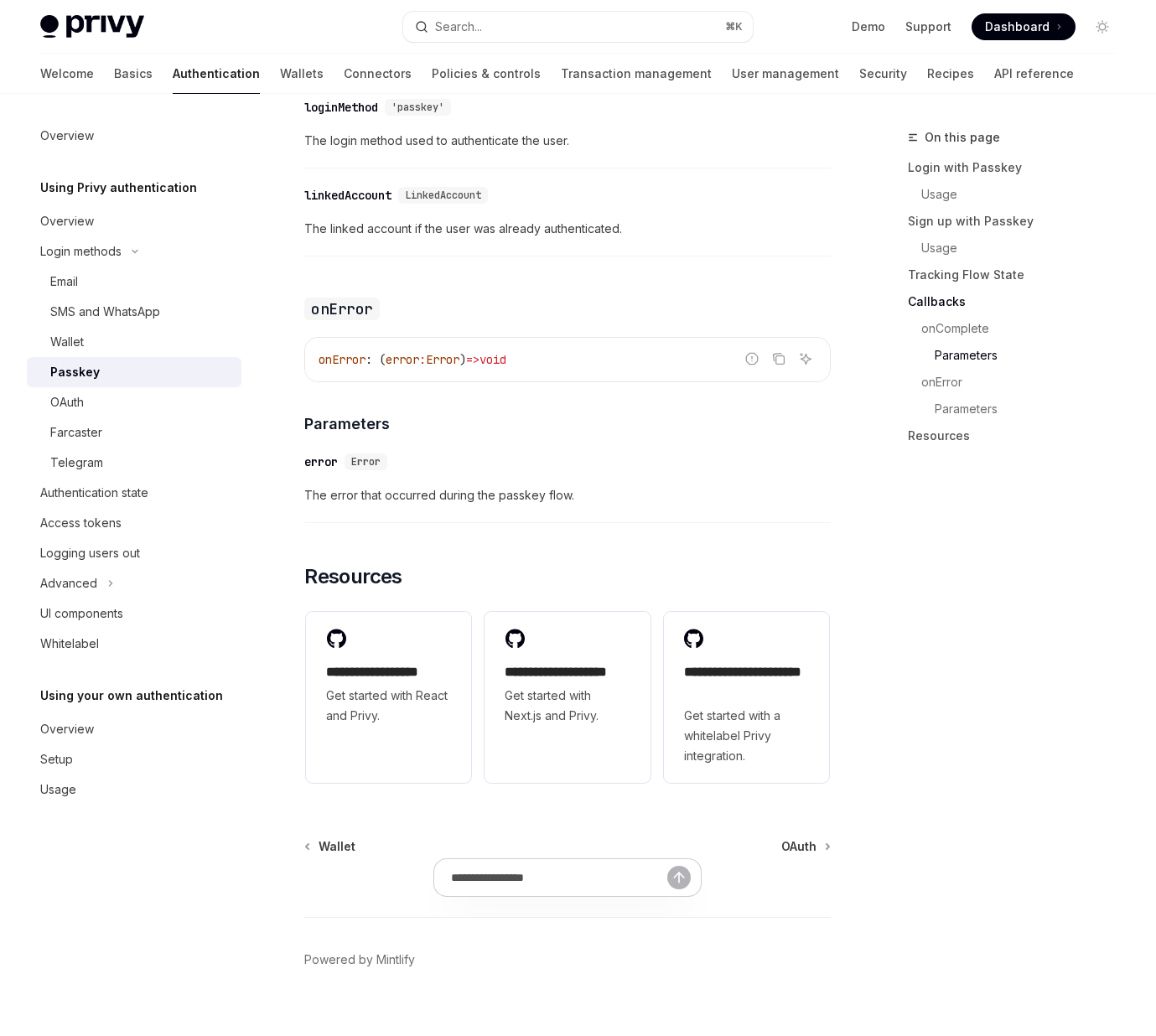
scroll to position [2699, 0]
